Goal: Information Seeking & Learning: Learn about a topic

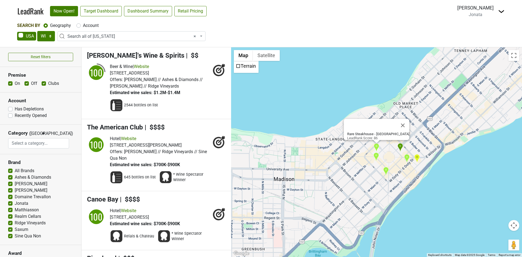
select select "WI"
select select "ALL_WI"
select select
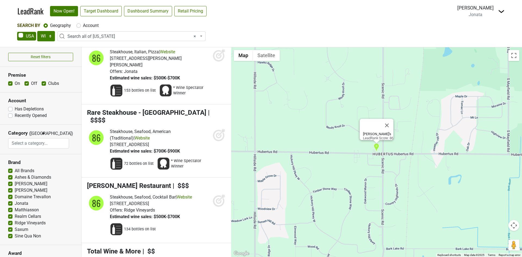
click at [500, 10] on img at bounding box center [501, 11] width 7 height 7
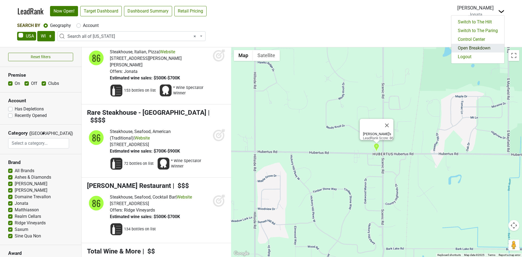
click at [469, 49] on link "Open Breakdown" at bounding box center [478, 48] width 53 height 9
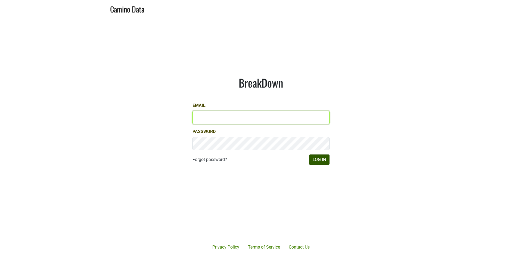
type input "[PERSON_NAME][EMAIL_ADDRESS][DOMAIN_NAME]"
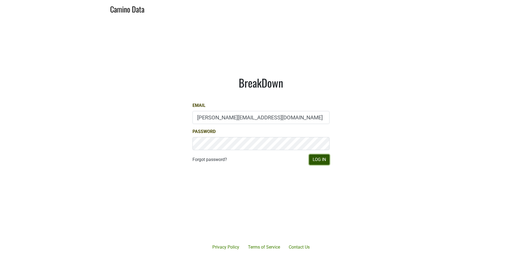
click at [319, 158] on button "Log In" at bounding box center [319, 159] width 20 height 10
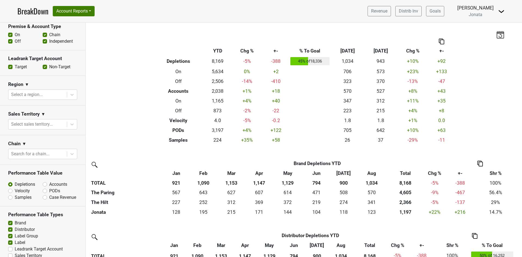
scroll to position [218, 0]
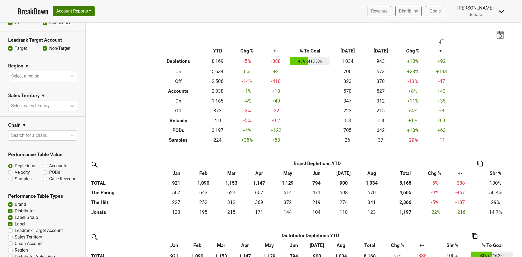
click at [69, 105] on icon at bounding box center [71, 105] width 5 height 5
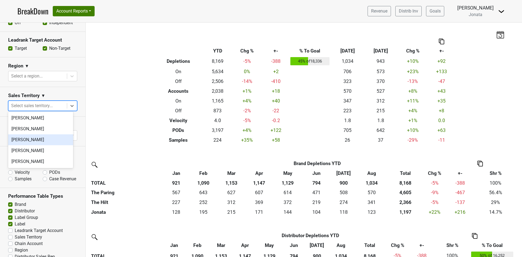
click at [35, 137] on div "James Kenna" at bounding box center [40, 139] width 65 height 11
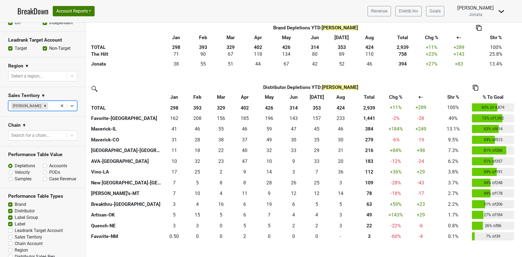
scroll to position [136, 0]
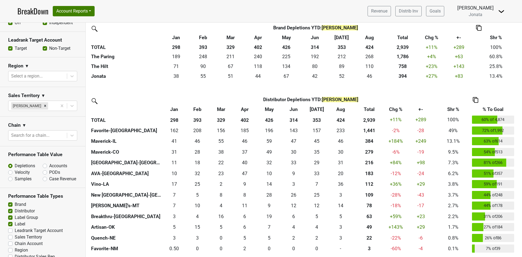
click at [493, 107] on th "% To Goal" at bounding box center [493, 110] width 45 height 10
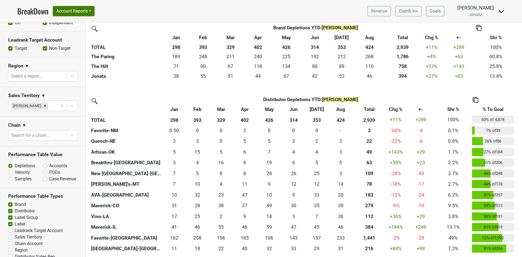
click at [493, 107] on th "% To Goal" at bounding box center [493, 110] width 45 height 10
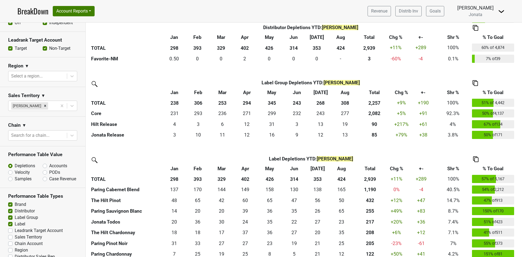
scroll to position [326, 0]
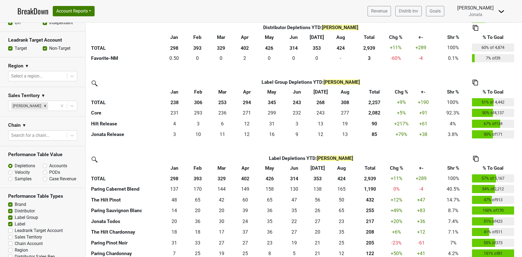
click at [495, 91] on th "% To Goal" at bounding box center [493, 92] width 45 height 10
click at [493, 90] on th "% To Goal" at bounding box center [493, 92] width 45 height 10
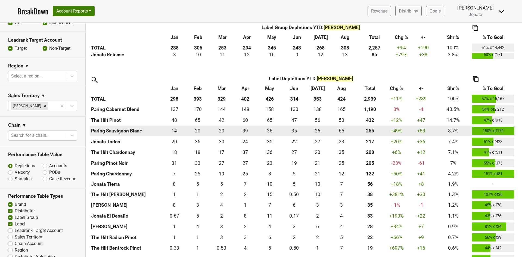
scroll to position [408, 0]
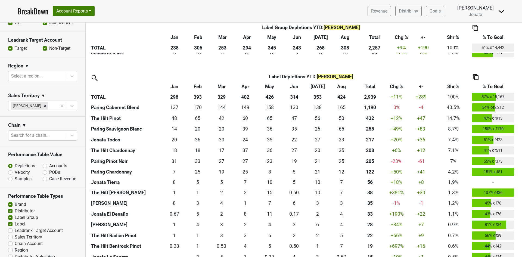
click at [495, 86] on th "% To Goal" at bounding box center [493, 87] width 45 height 10
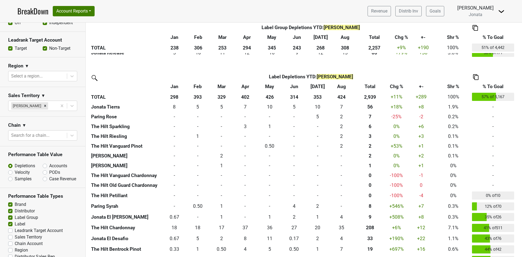
click at [495, 86] on th "% To Goal" at bounding box center [493, 87] width 45 height 10
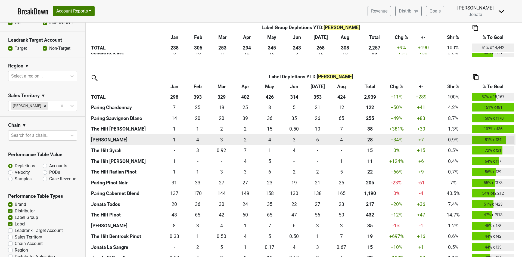
click at [341, 141] on div "4.417 4" at bounding box center [342, 139] width 22 height 7
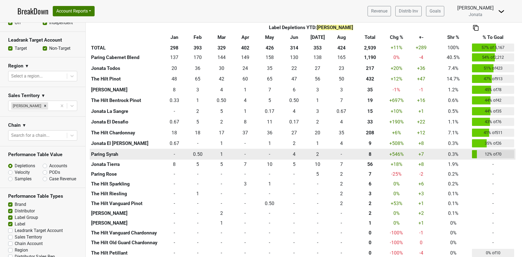
scroll to position [550, 0]
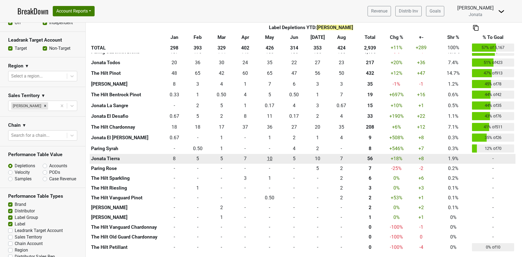
click at [268, 158] on div "10 10" at bounding box center [269, 158] width 23 height 7
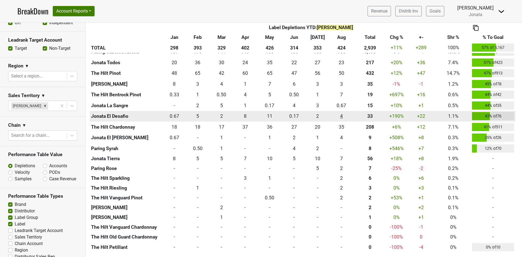
click at [341, 115] on div "3.833 4" at bounding box center [342, 116] width 22 height 7
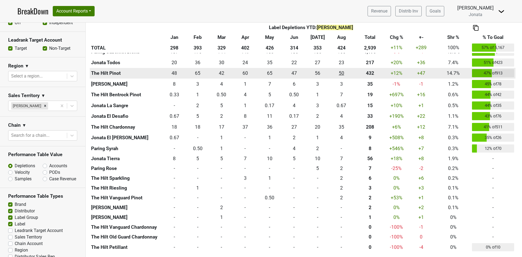
click at [339, 73] on div "50.42 50" at bounding box center [342, 73] width 22 height 7
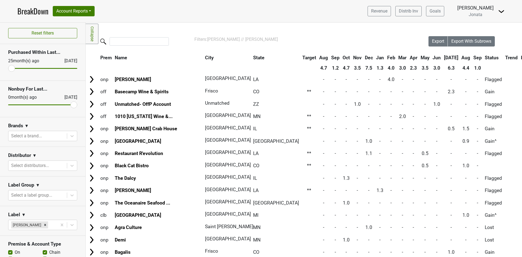
click at [252, 59] on th "State" at bounding box center [276, 58] width 49 height 10
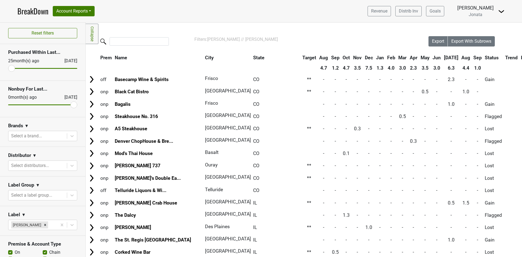
click at [460, 58] on th "Aug" at bounding box center [465, 58] width 11 height 10
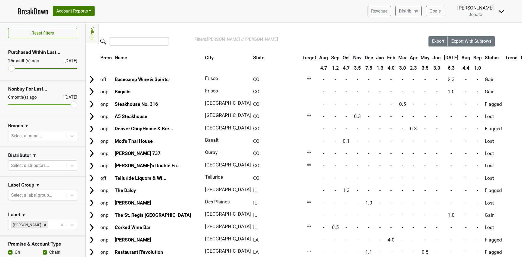
click at [460, 58] on th "Aug" at bounding box center [465, 58] width 11 height 10
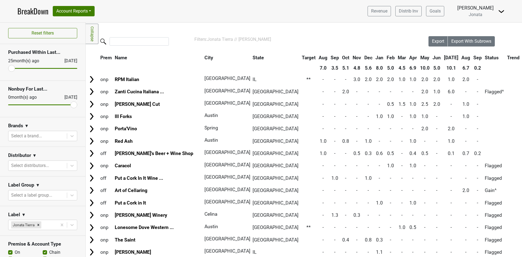
click at [397, 55] on th "Mar" at bounding box center [402, 58] width 11 height 10
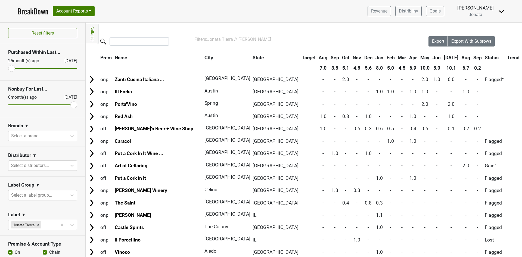
click at [397, 55] on th "Mar" at bounding box center [402, 58] width 11 height 10
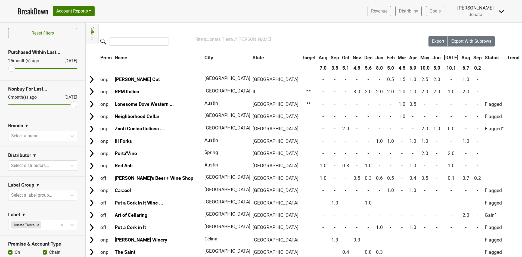
click at [419, 57] on th "May" at bounding box center [425, 58] width 12 height 10
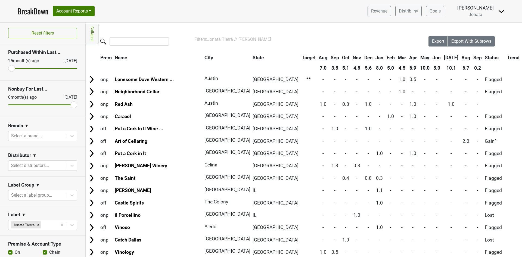
click at [419, 57] on th "May" at bounding box center [425, 58] width 12 height 10
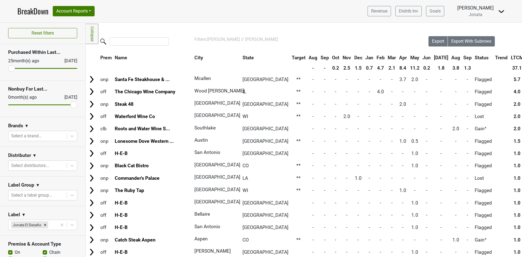
click at [450, 54] on th "Aug" at bounding box center [455, 58] width 11 height 10
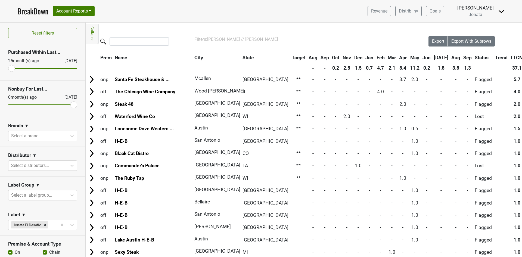
click at [450, 54] on th "Aug" at bounding box center [455, 58] width 11 height 10
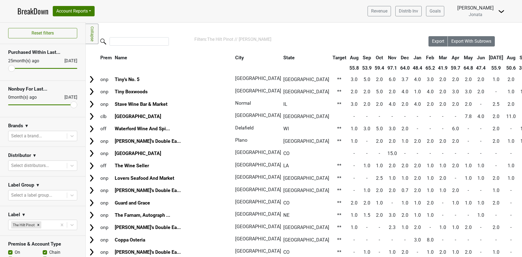
click at [518, 57] on th "Sep" at bounding box center [524, 58] width 12 height 10
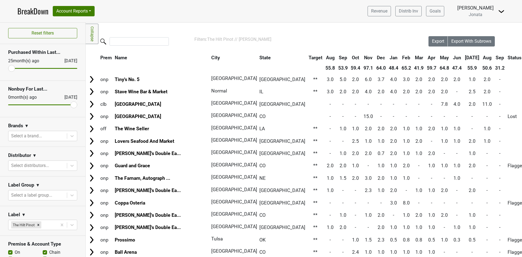
click at [494, 57] on th "Sep" at bounding box center [500, 58] width 12 height 10
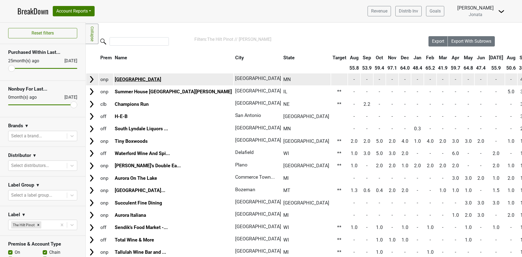
click at [129, 78] on link "Northstar Center" at bounding box center [138, 79] width 47 height 5
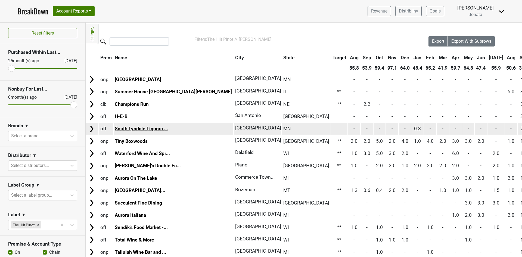
click at [147, 131] on link "South Lyndale Liquors ..." at bounding box center [141, 128] width 53 height 5
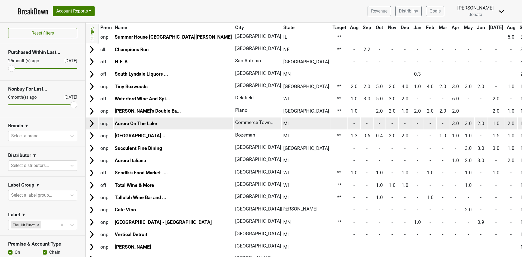
scroll to position [82, 0]
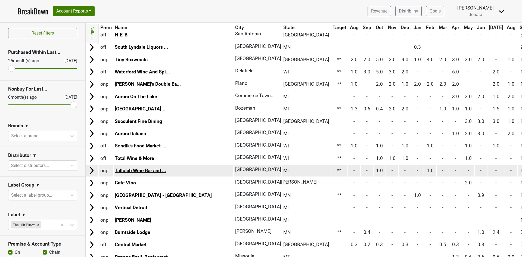
click at [125, 171] on link "Tallulah Wine Bar and ..." at bounding box center [140, 170] width 51 height 5
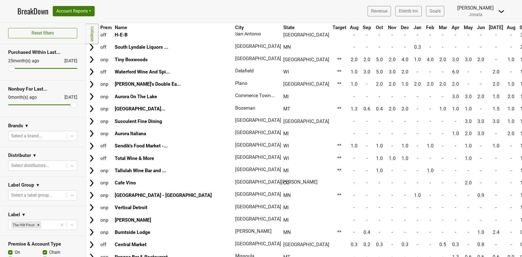
click at [282, 28] on th "State" at bounding box center [306, 28] width 49 height 10
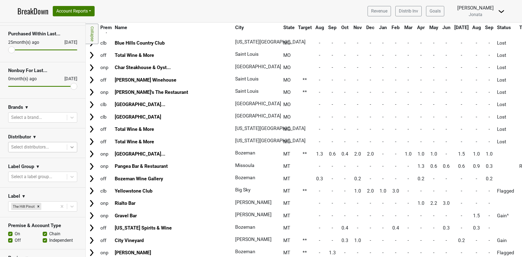
scroll to position [54, 0]
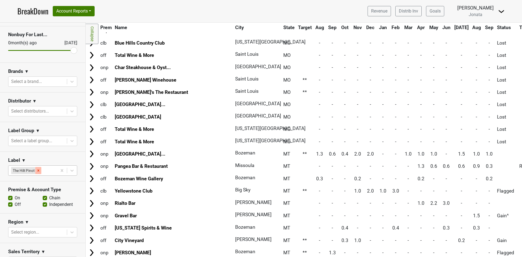
click at [40, 169] on icon "Remove The Hilt Pinot" at bounding box center [38, 171] width 4 height 4
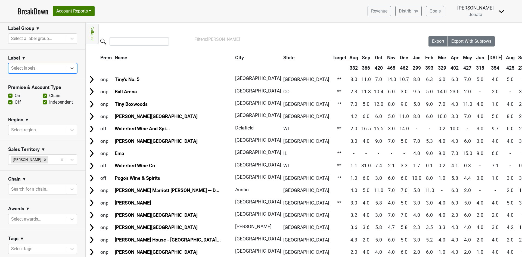
scroll to position [163, 0]
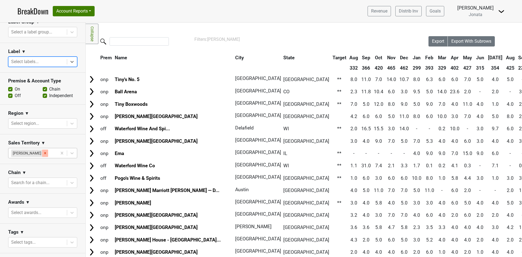
click at [43, 153] on icon "Remove James Kenna" at bounding box center [45, 153] width 4 height 4
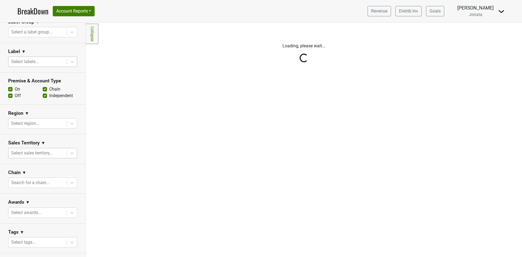
click at [67, 151] on div "Reset filters Purchased Within Last... 25 month(s) ago Sep '25 Nonbuy For Last.…" at bounding box center [43, 140] width 86 height 234
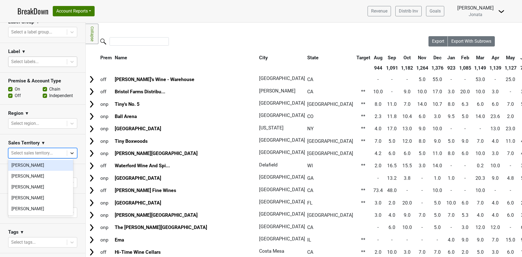
click at [70, 153] on icon at bounding box center [71, 154] width 3 height 2
click at [34, 166] on div "[PERSON_NAME]" at bounding box center [40, 165] width 65 height 11
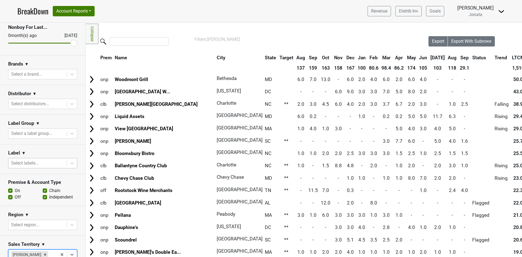
scroll to position [0, 0]
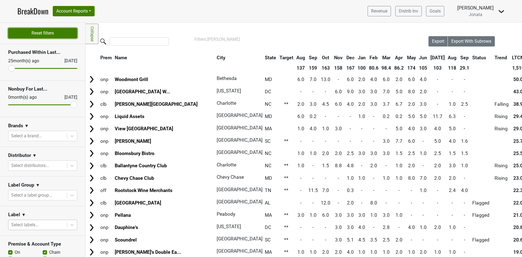
click at [45, 33] on button "Reset filters" at bounding box center [42, 33] width 69 height 10
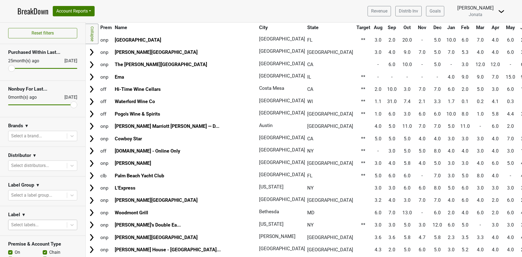
click at [32, 11] on link "BreakDown" at bounding box center [32, 10] width 31 height 11
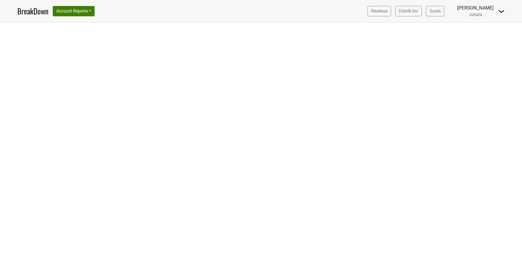
select select "IL"
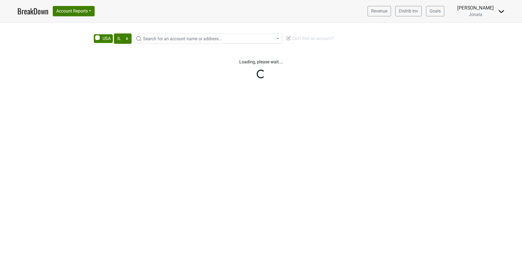
select select "IL"
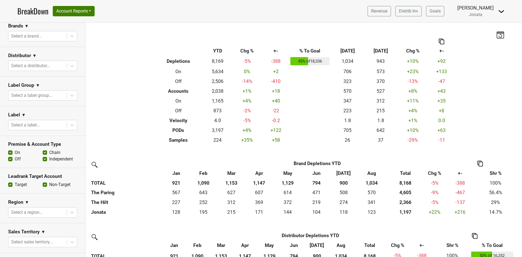
scroll to position [82, 0]
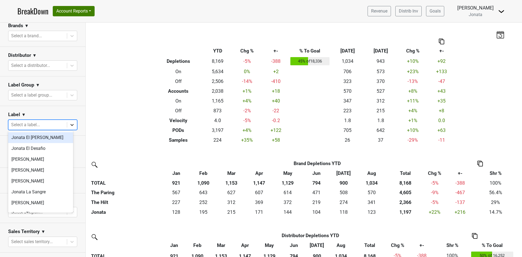
click at [70, 127] on div at bounding box center [72, 125] width 10 height 10
click at [78, 112] on section "Label ▼ option [PERSON_NAME] El [PERSON_NAME] focused, 1 of 35. 35 results avai…" at bounding box center [42, 121] width 85 height 30
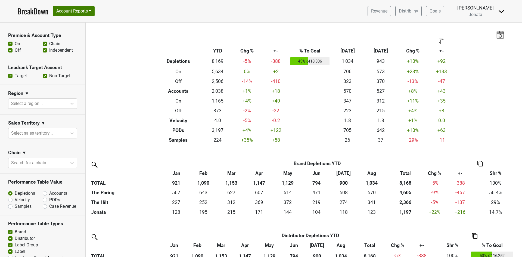
scroll to position [190, 0]
click at [69, 133] on icon at bounding box center [71, 132] width 5 height 5
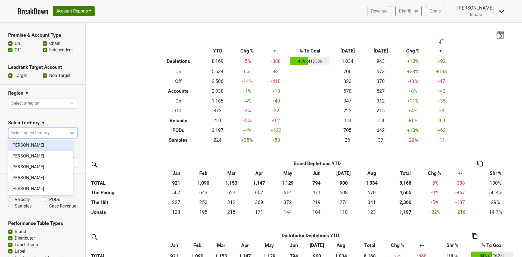
click at [39, 145] on div "[PERSON_NAME]" at bounding box center [40, 145] width 65 height 11
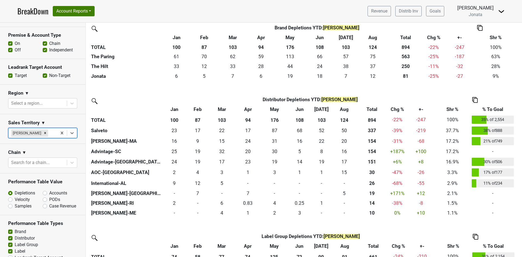
scroll to position [163, 0]
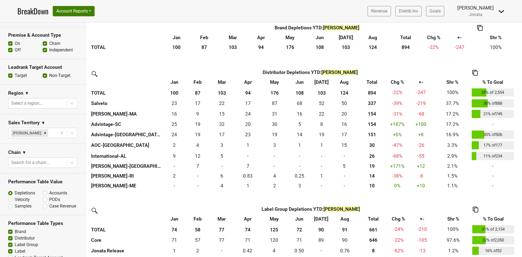
click at [494, 81] on th "% To Goal" at bounding box center [493, 83] width 45 height 10
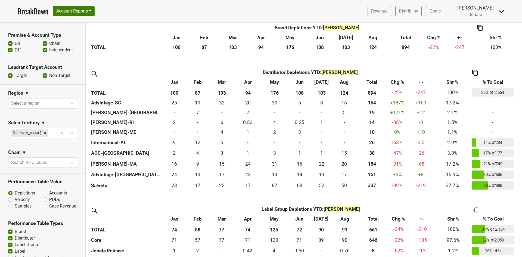
click at [494, 81] on th "% To Goal" at bounding box center [493, 83] width 45 height 10
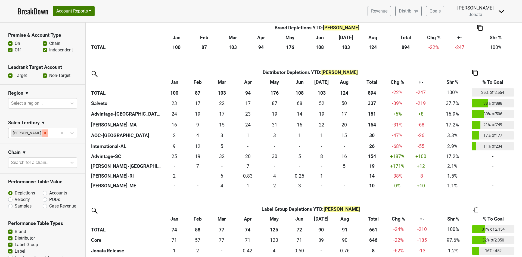
click at [44, 132] on icon "Remove Matt McKeown" at bounding box center [45, 133] width 2 height 2
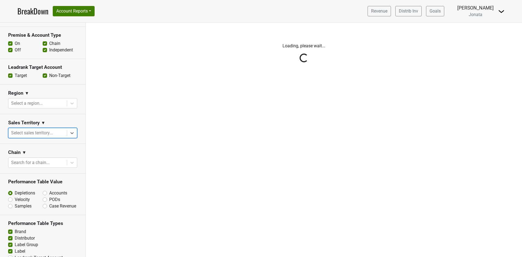
click at [68, 131] on div "Reset filters Time Period YTD LTM 1H 2024 L6M 2H 2023 L3M Aug '25 2022 L2M Sep …" at bounding box center [43, 140] width 86 height 234
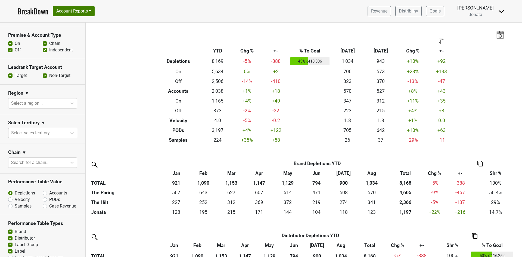
click at [69, 131] on icon at bounding box center [71, 132] width 5 height 5
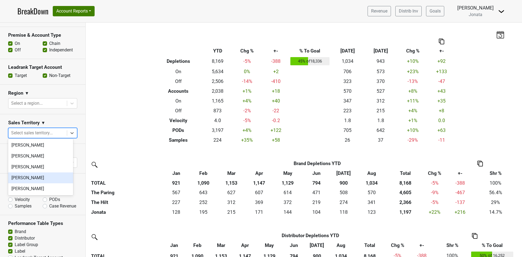
click at [31, 176] on div "[PERSON_NAME]" at bounding box center [40, 177] width 65 height 11
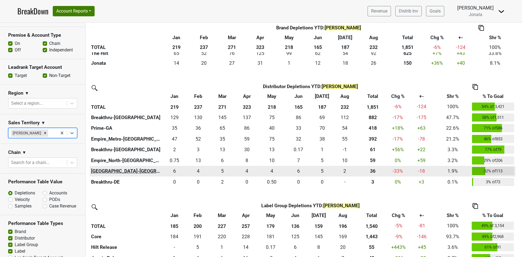
scroll to position [163, 0]
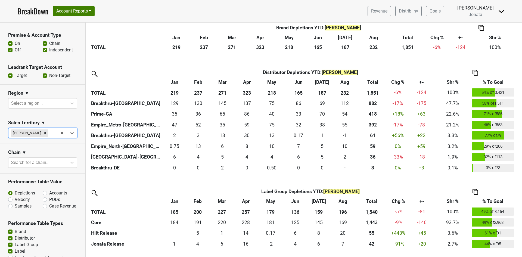
click at [490, 83] on th "% To Goal" at bounding box center [493, 83] width 45 height 10
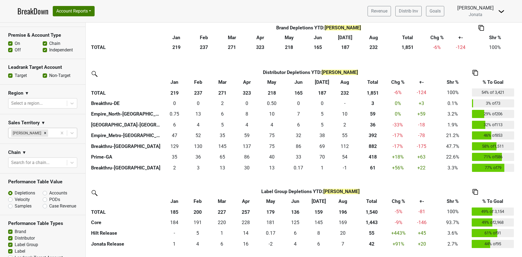
click at [490, 83] on th "% To Goal" at bounding box center [493, 83] width 45 height 10
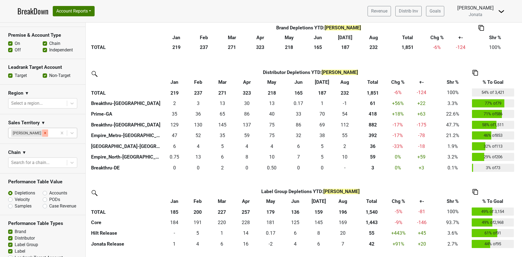
click at [43, 132] on icon "Remove JD Waggoner" at bounding box center [45, 133] width 4 height 4
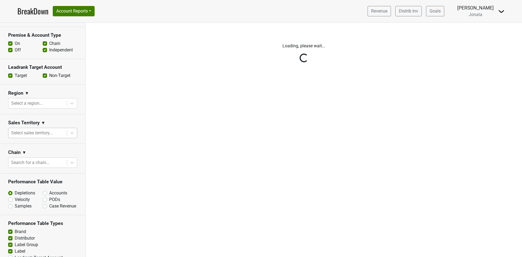
click at [68, 130] on div "Reset filters Time Period YTD LTM 1H 2024 L6M 2H 2023 L3M Aug '25 2022 L2M Sep …" at bounding box center [43, 140] width 86 height 234
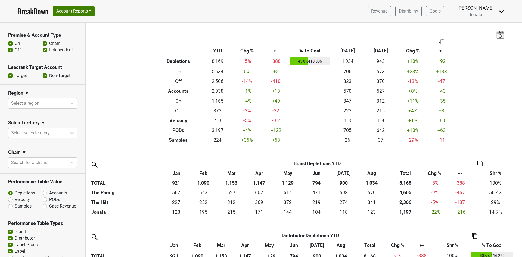
click at [54, 132] on div at bounding box center [37, 133] width 53 height 8
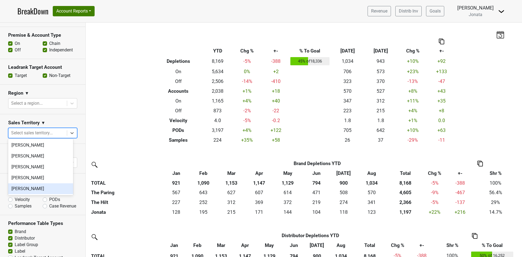
click at [42, 188] on div "[PERSON_NAME]" at bounding box center [40, 188] width 65 height 11
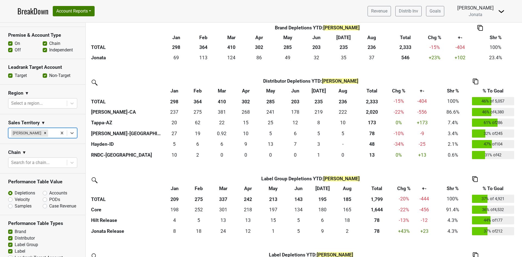
scroll to position [163, 0]
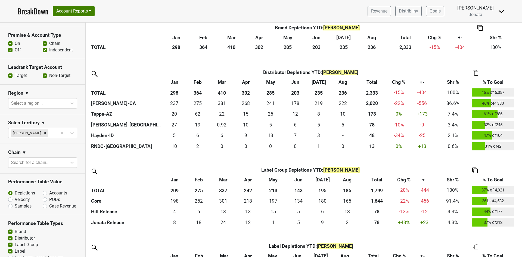
click at [489, 81] on th "% To Goal" at bounding box center [493, 83] width 45 height 10
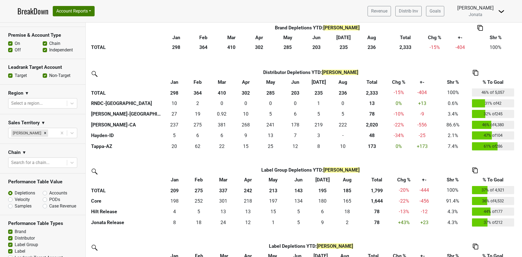
click at [495, 81] on th "% To Goal" at bounding box center [493, 83] width 45 height 10
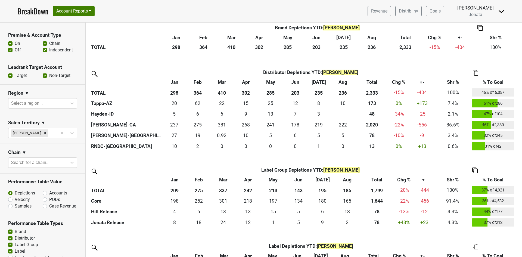
click at [43, 131] on icon "Remove Christina Dunn" at bounding box center [45, 133] width 4 height 4
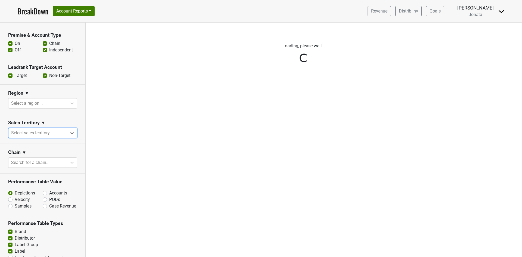
scroll to position [0, 0]
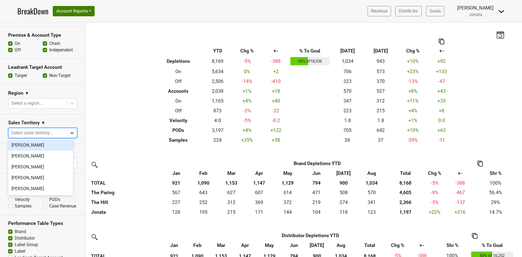
click at [70, 132] on icon at bounding box center [71, 133] width 3 height 2
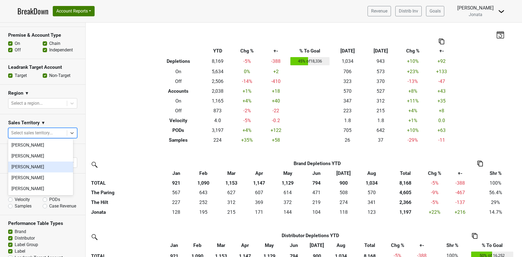
click at [33, 168] on div "[PERSON_NAME]" at bounding box center [40, 167] width 65 height 11
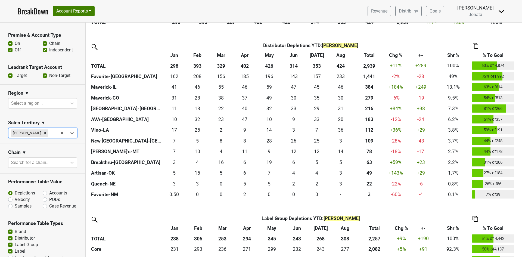
scroll to position [190, 0]
click at [495, 55] on th "% To Goal" at bounding box center [493, 55] width 45 height 10
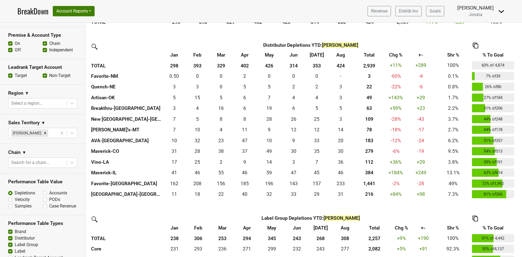
click at [494, 53] on th "% To Goal" at bounding box center [493, 55] width 45 height 10
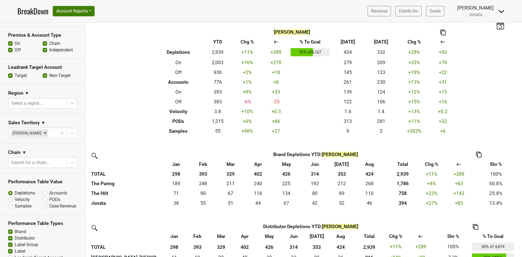
scroll to position [0, 0]
